Goal: Task Accomplishment & Management: Manage account settings

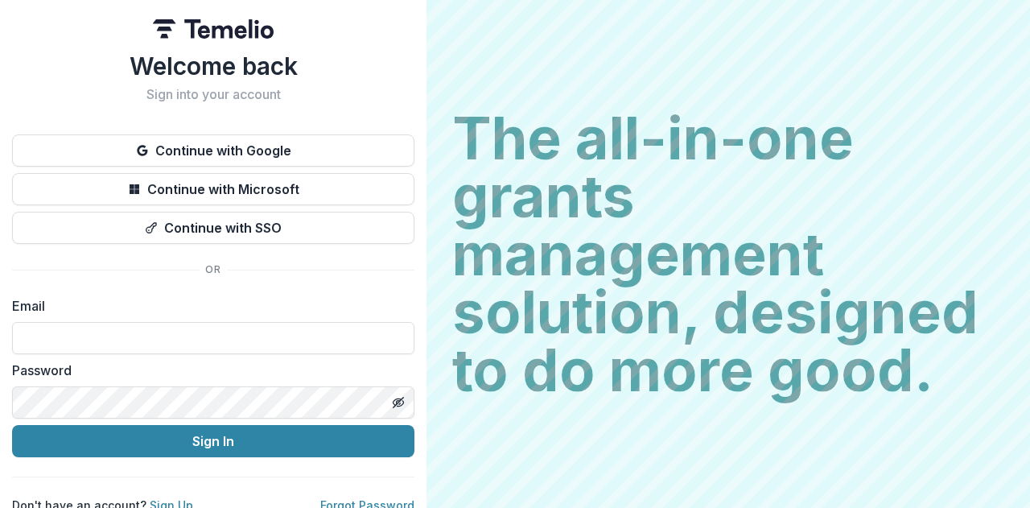
click at [284, 348] on input at bounding box center [213, 338] width 402 height 32
click at [0, 507] on com-1password-button at bounding box center [0, 508] width 0 height 0
type input "**********"
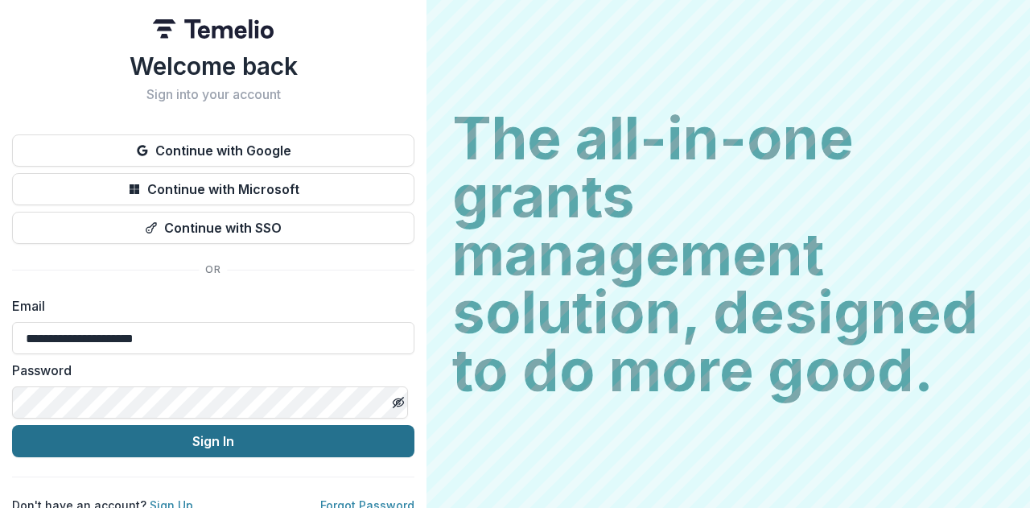
click at [124, 429] on button "Sign In" at bounding box center [213, 441] width 402 height 32
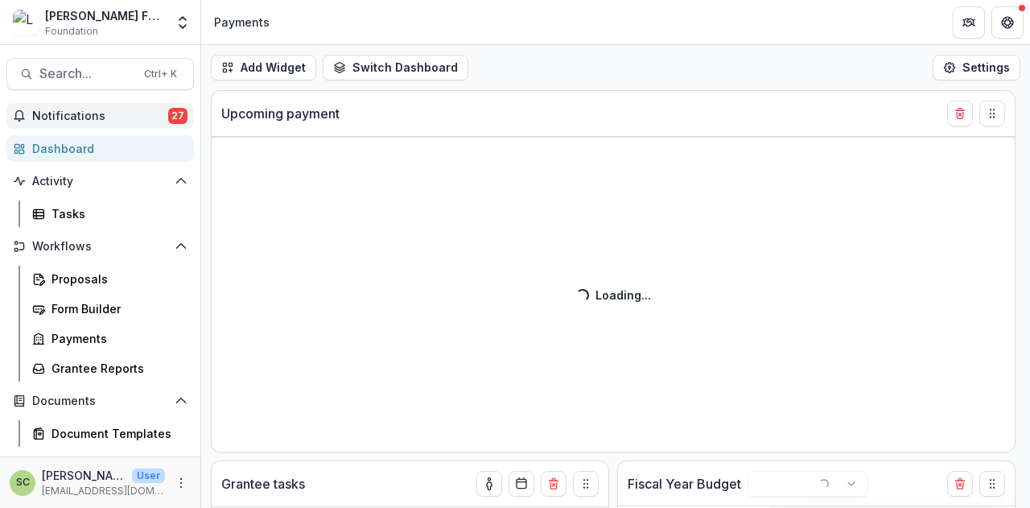
click at [132, 120] on span "Notifications" at bounding box center [100, 116] width 136 height 14
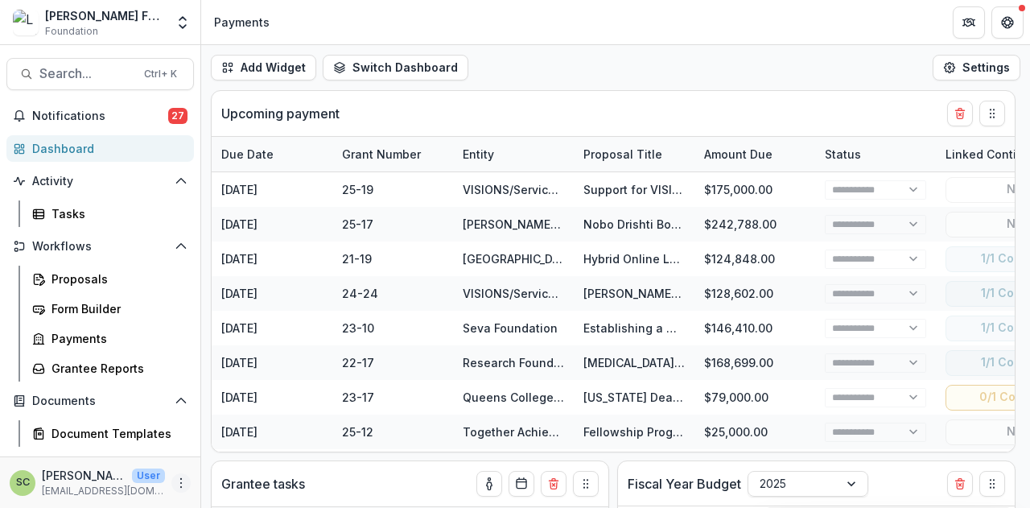
click at [181, 481] on icon "More" at bounding box center [181, 483] width 13 height 13
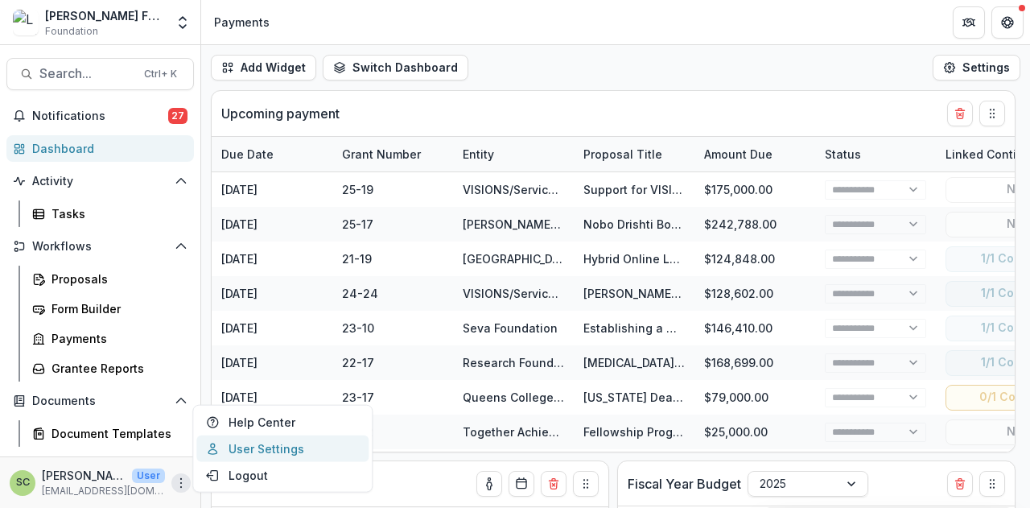
click at [267, 456] on link "User Settings" at bounding box center [282, 448] width 172 height 27
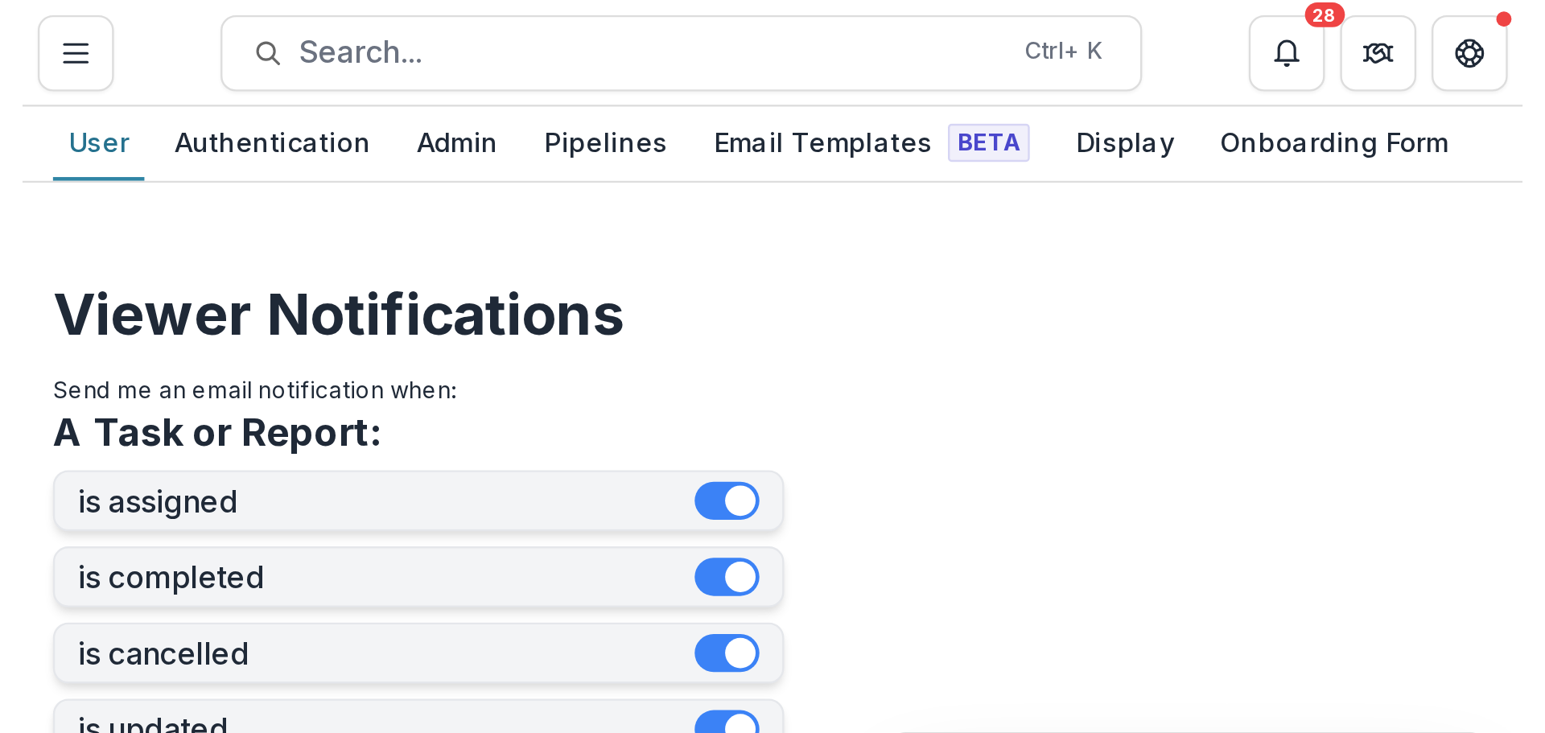
scroll to position [322, 0]
